Goal: Transaction & Acquisition: Download file/media

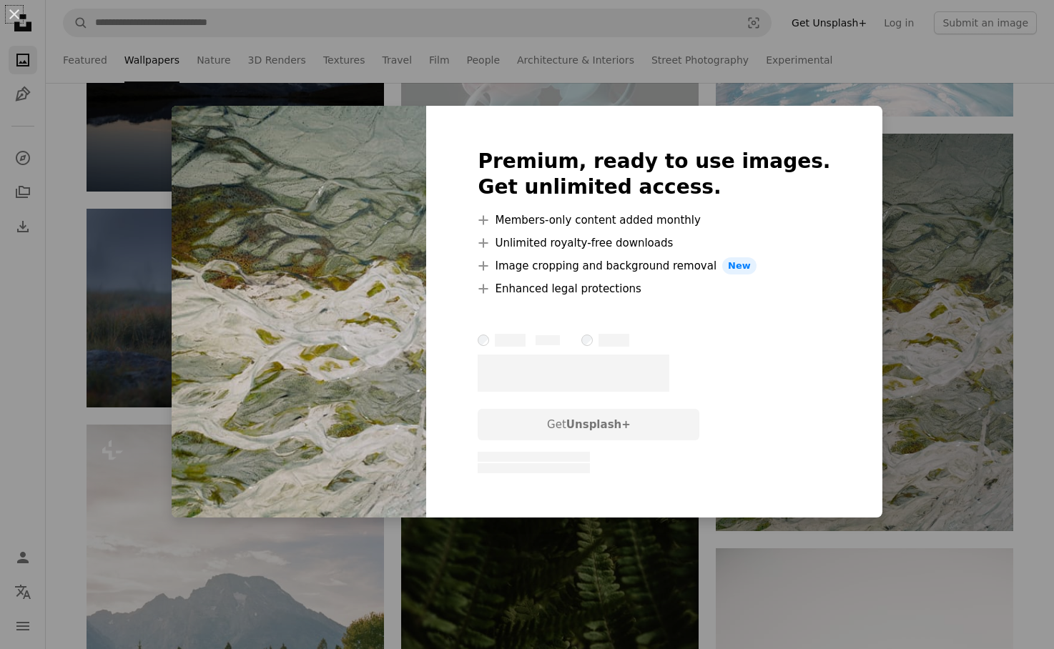
scroll to position [9481, 0]
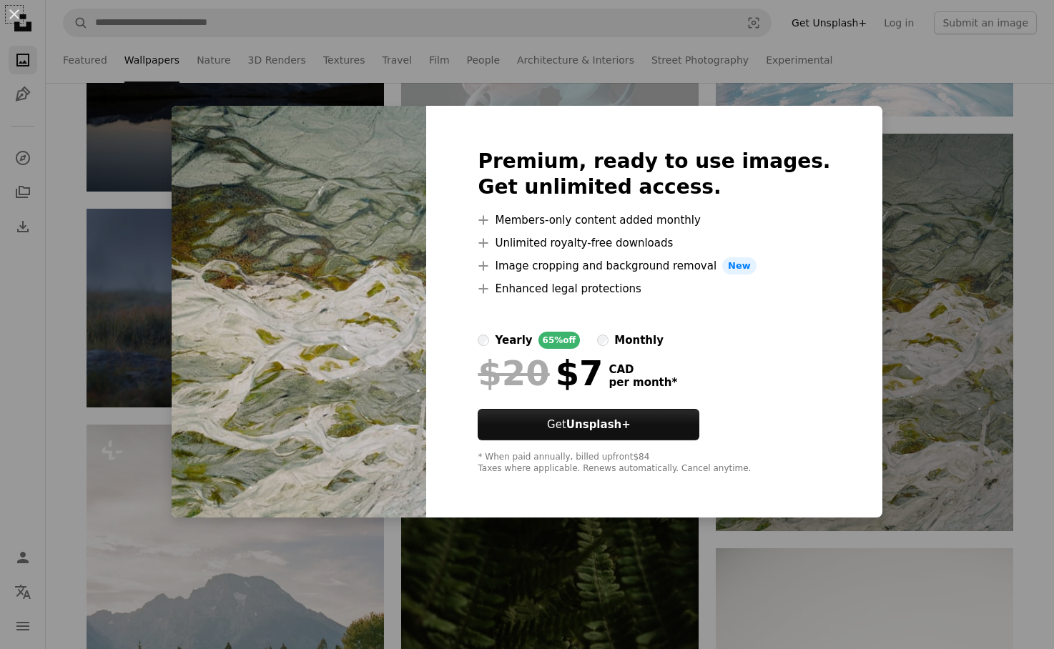
click at [246, 193] on img at bounding box center [299, 312] width 255 height 412
click at [435, 66] on div "An X shape Premium, ready to use images. Get unlimited access. A plus sign Memb…" at bounding box center [527, 324] width 1054 height 649
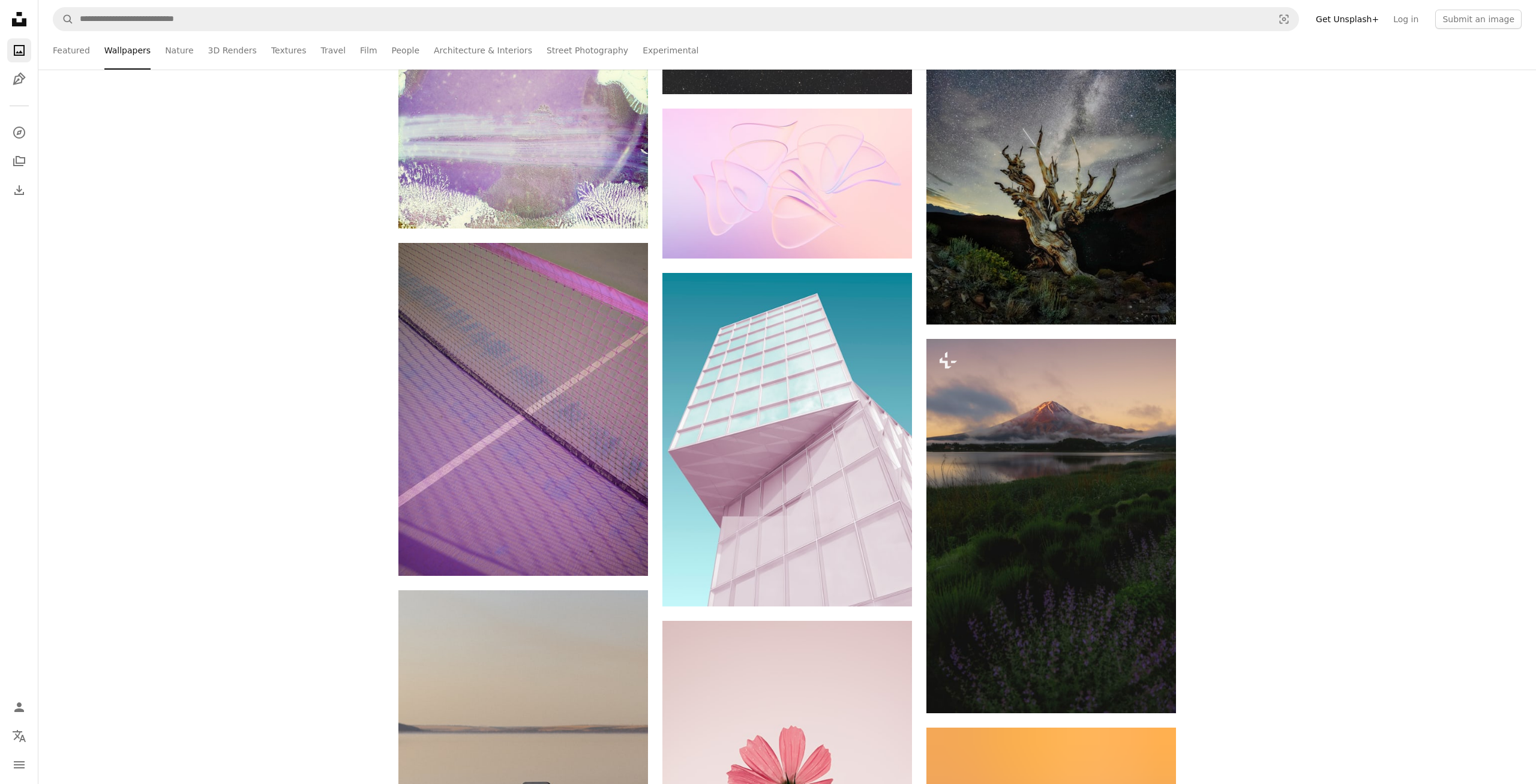
scroll to position [12599, 0]
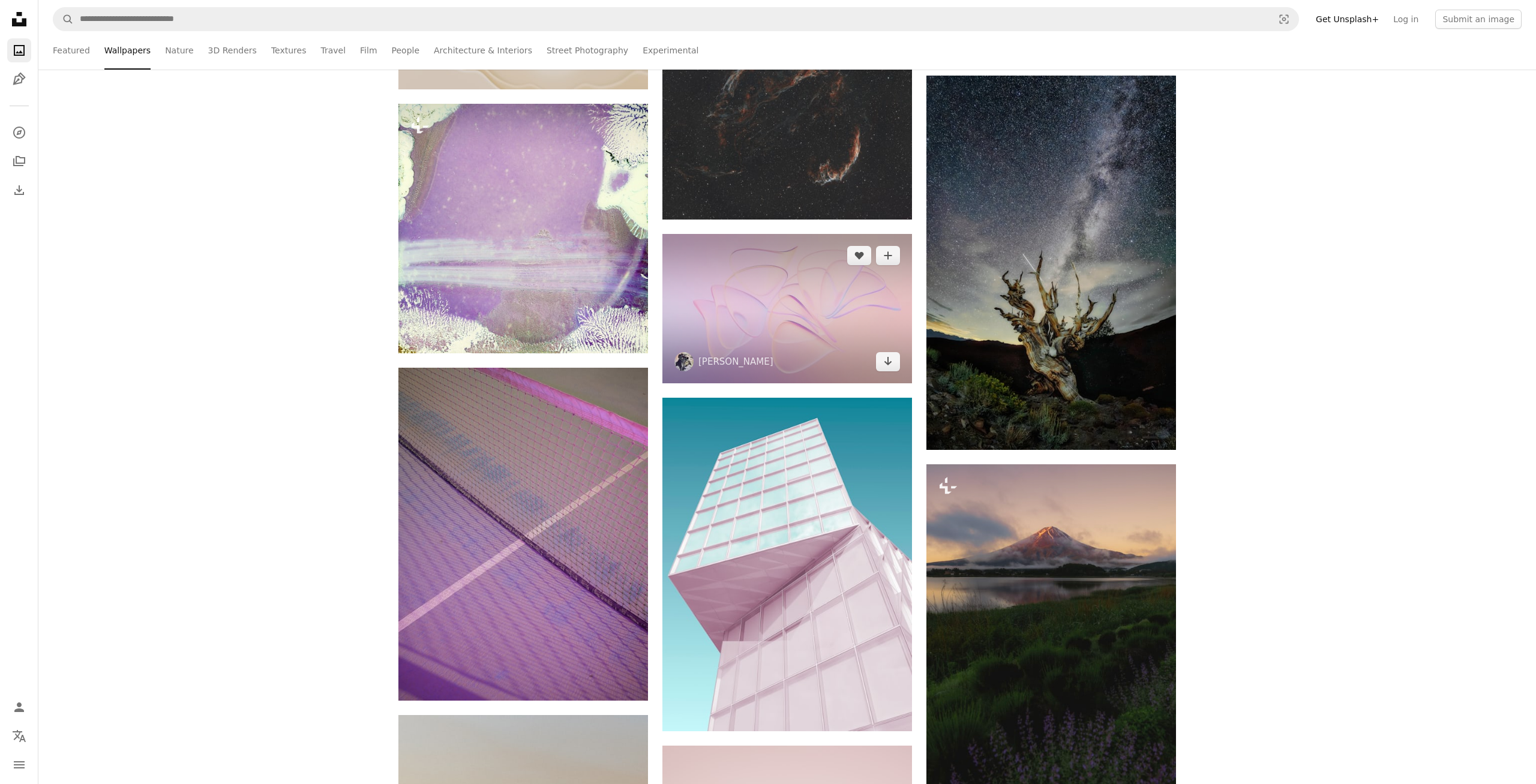
click at [774, 289] on img at bounding box center [786, 309] width 249 height 150
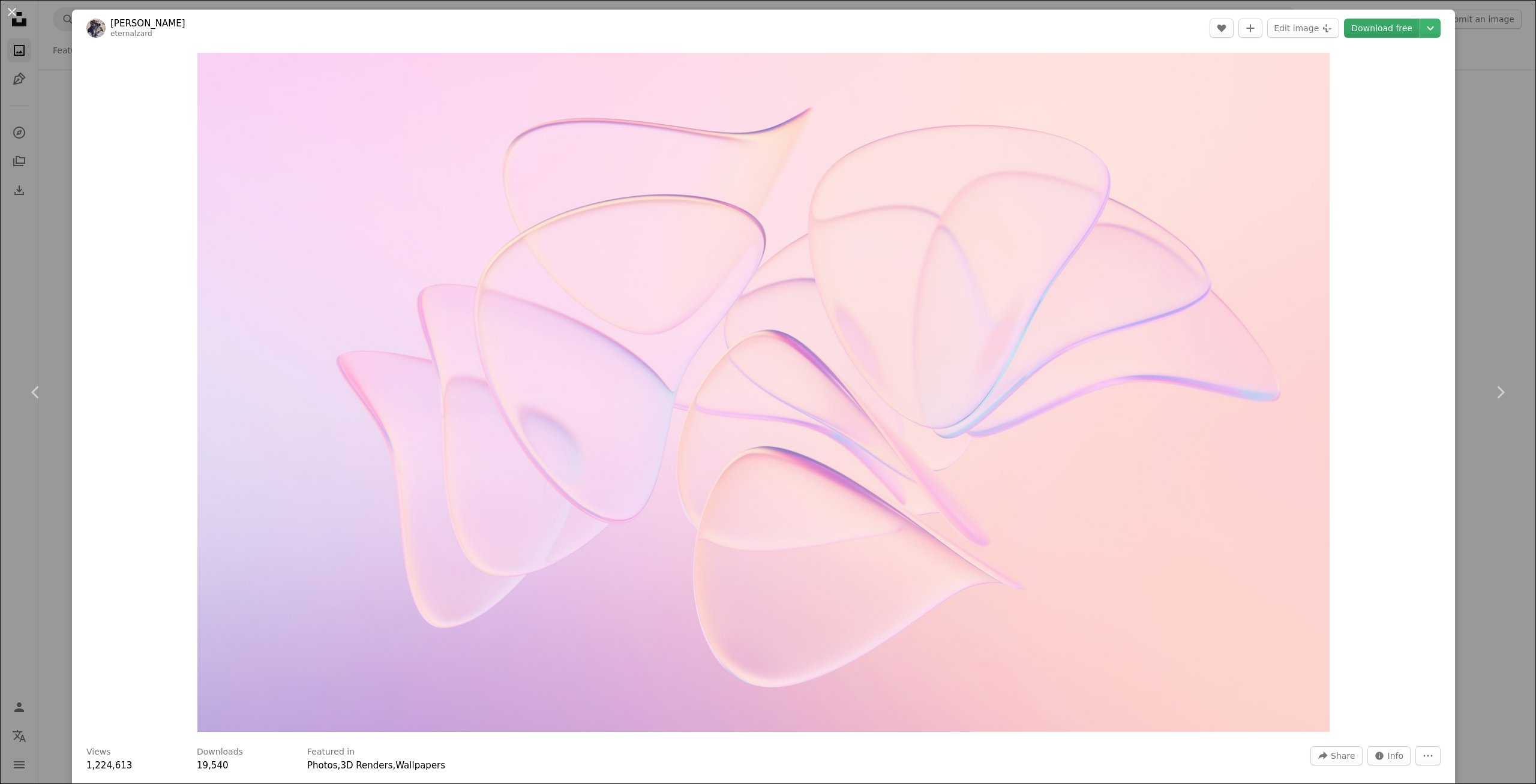
click at [883, 32] on link "Download free" at bounding box center [1382, 28] width 75 height 19
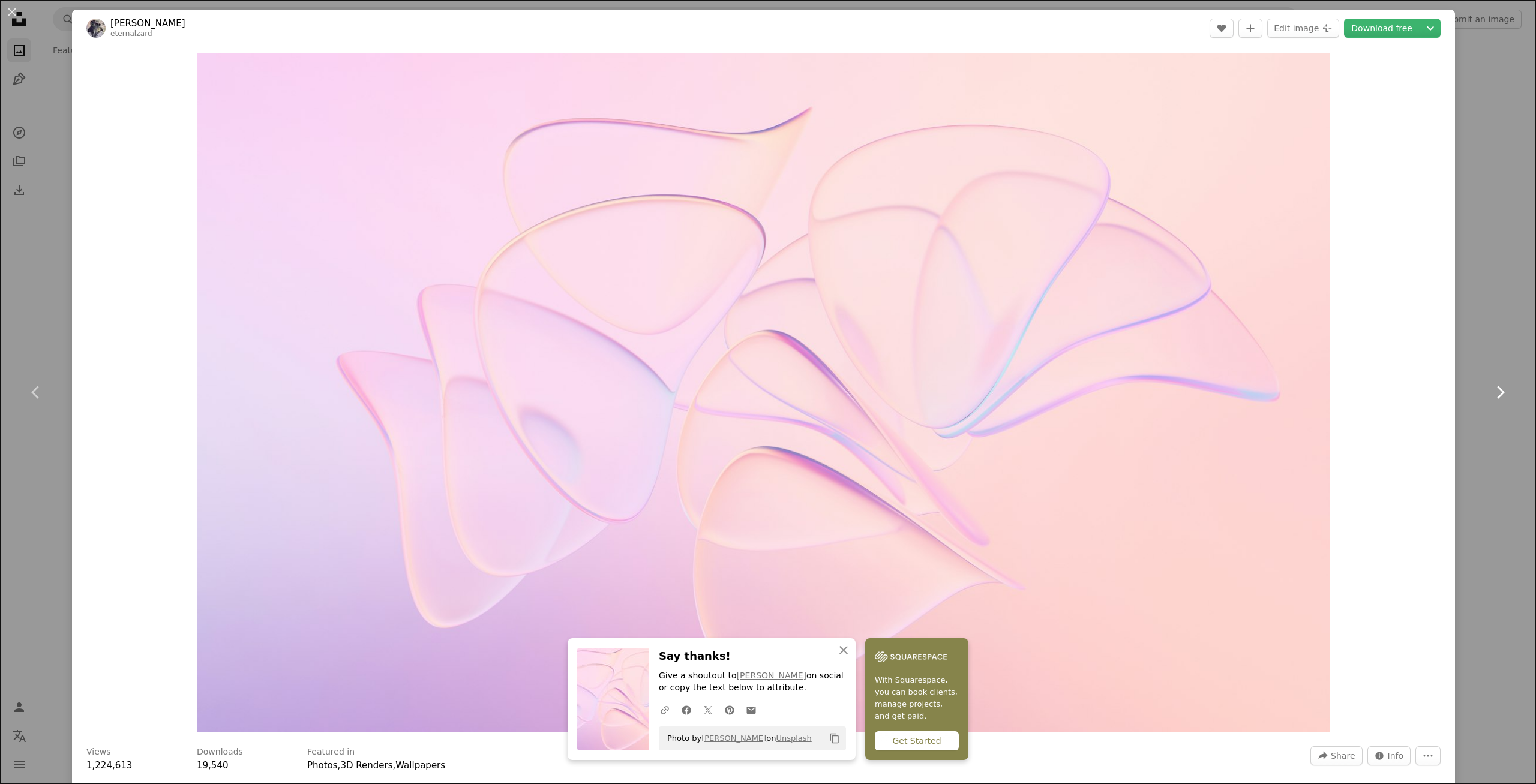
click at [883, 335] on link "Chevron right" at bounding box center [1500, 392] width 72 height 115
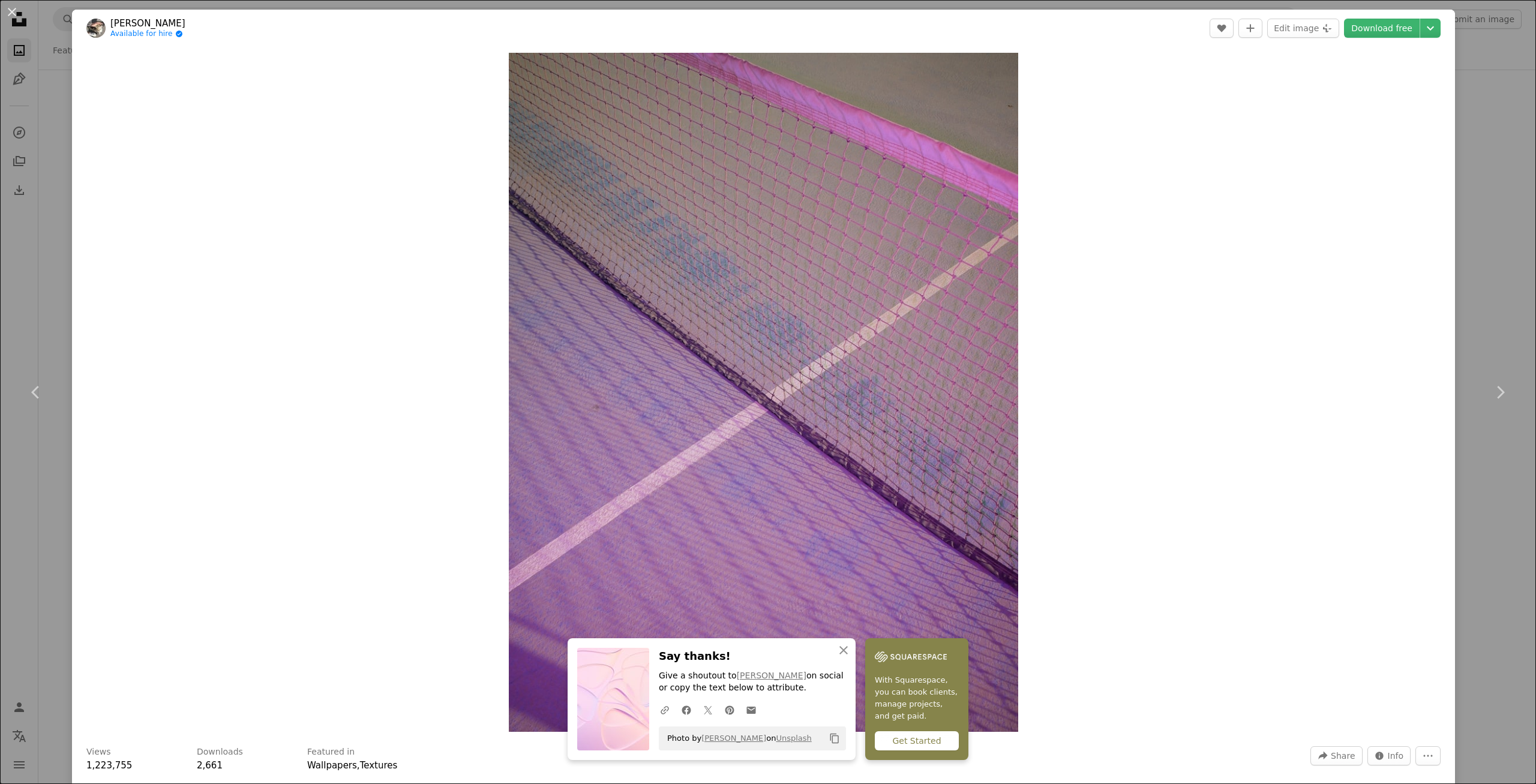
drag, startPoint x: 35, startPoint y: 248, endPoint x: 30, endPoint y: 222, distance: 26.5
click at [34, 248] on div "An X shape Chevron left Chevron right [PERSON_NAME] Available for hire A checkm…" at bounding box center [768, 392] width 1536 height 784
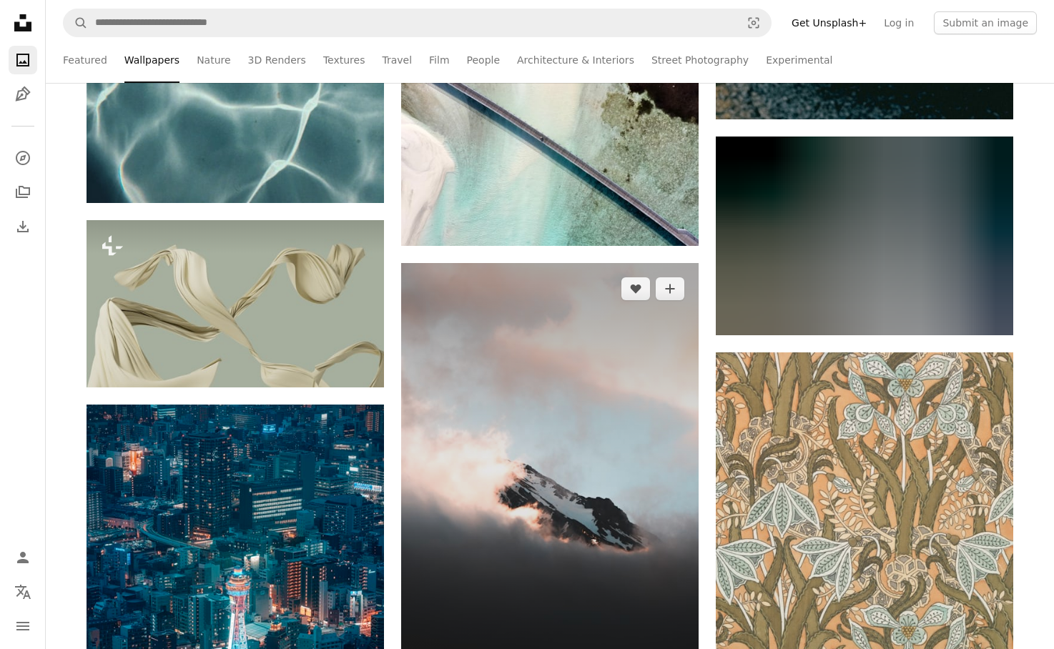
scroll to position [42302, 0]
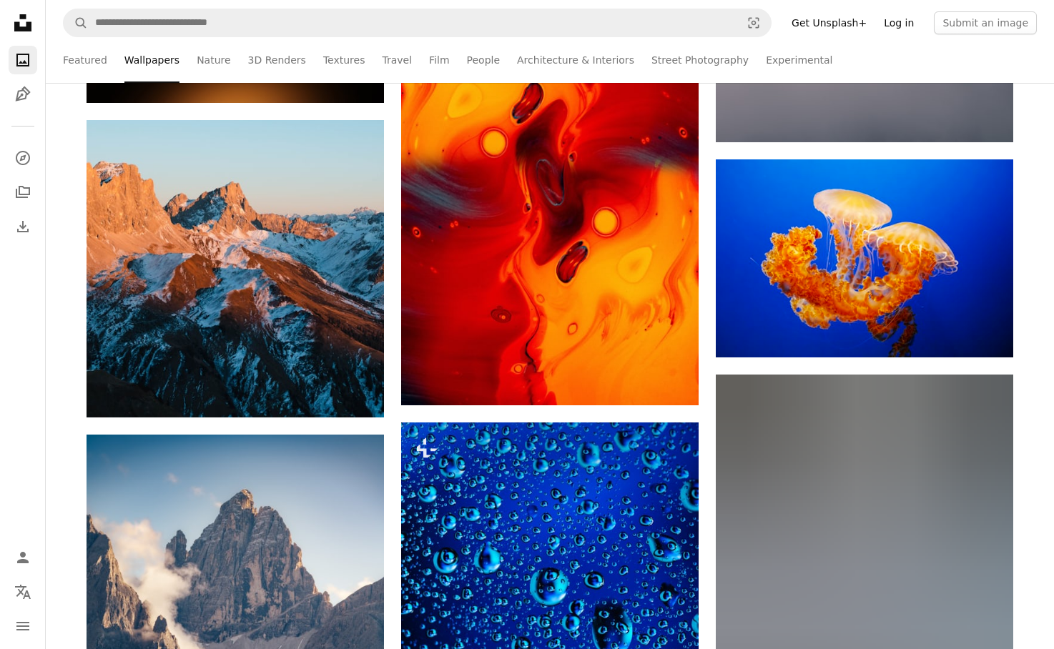
scroll to position [53899, 0]
